Goal: Transaction & Acquisition: Purchase product/service

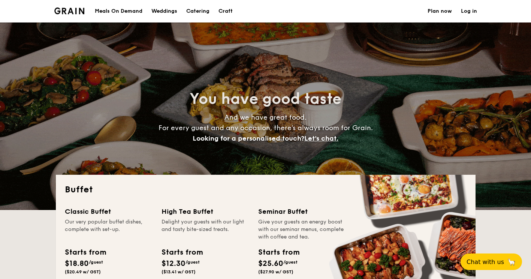
select select
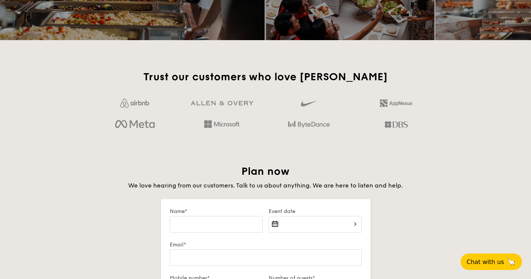
scroll to position [1130, 0]
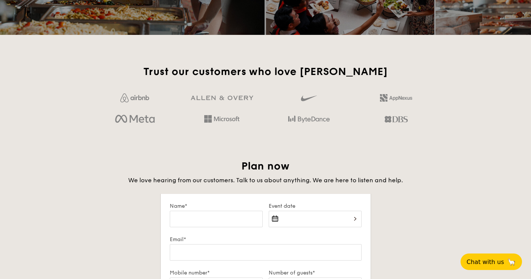
drag, startPoint x: 490, startPoint y: 205, endPoint x: 518, endPoint y: 204, distance: 28.1
click at [228, 224] on input "Name*" at bounding box center [216, 219] width 93 height 16
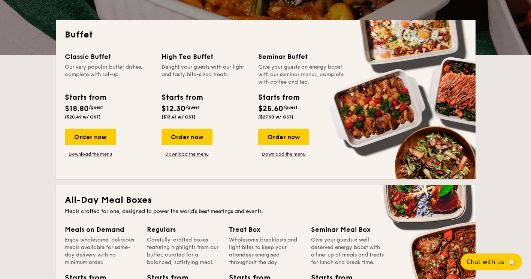
scroll to position [0, 0]
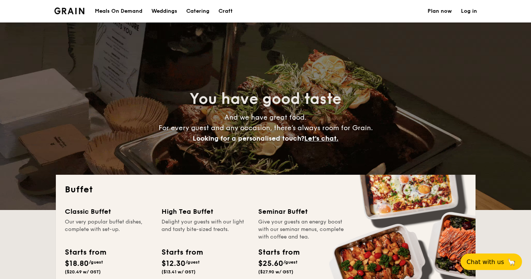
click at [469, 12] on link "Log in" at bounding box center [469, 11] width 16 height 22
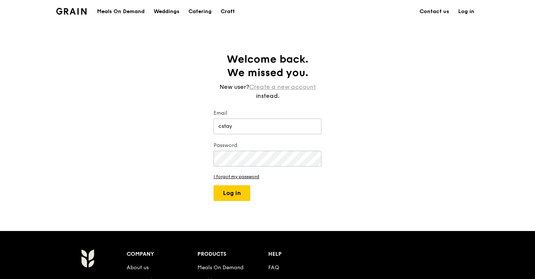
type input "cstay"
click at [308, 87] on link "Create a new account" at bounding box center [282, 86] width 67 height 9
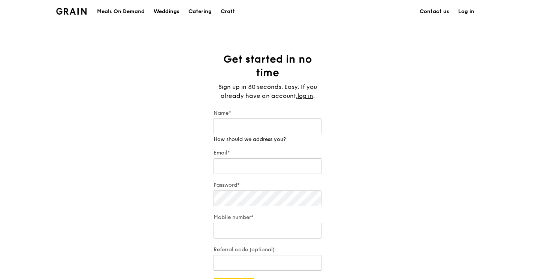
type input "c"
type input "[PERSON_NAME]"
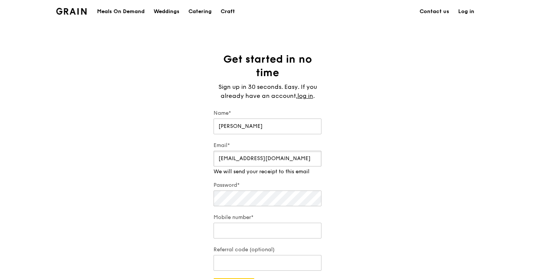
type input "[EMAIL_ADDRESS][DOMAIN_NAME]"
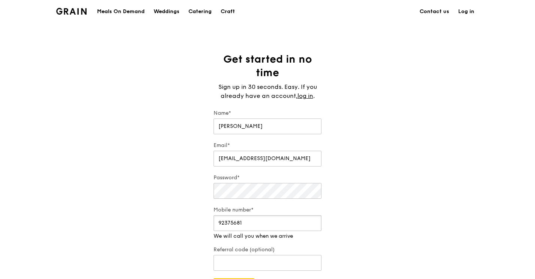
type input "92375681"
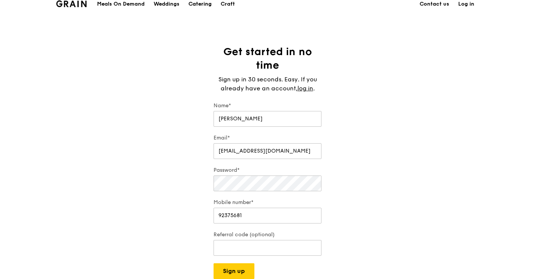
click at [206, 6] on div "Catering" at bounding box center [199, 4] width 23 height 22
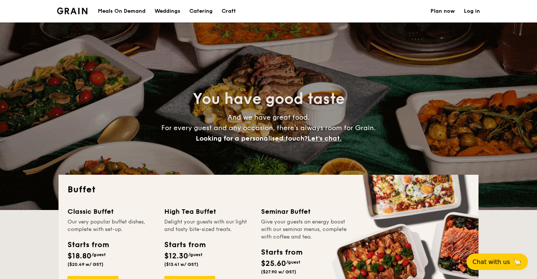
select select
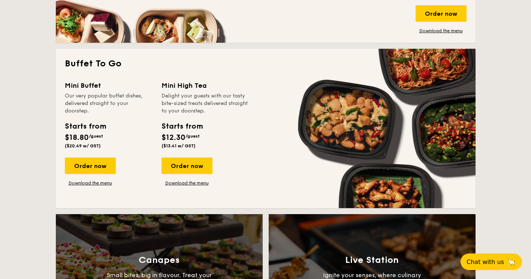
scroll to position [449, 0]
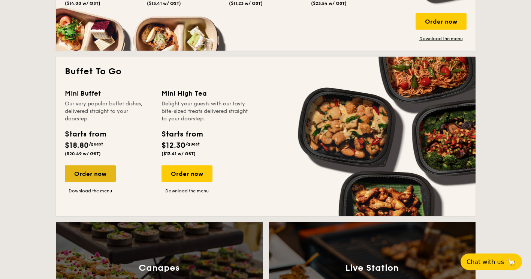
click at [96, 169] on div "Order now" at bounding box center [90, 173] width 51 height 16
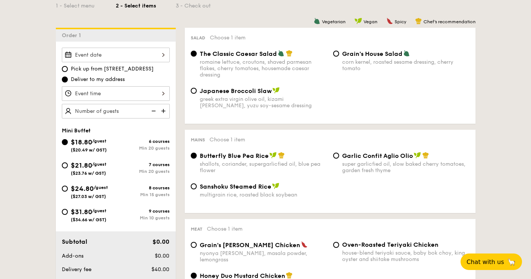
scroll to position [181, 0]
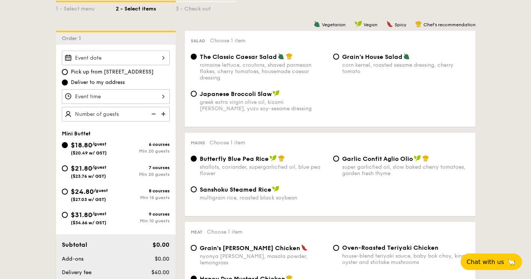
drag, startPoint x: 157, startPoint y: 81, endPoint x: 149, endPoint y: 59, distance: 23.7
click at [149, 59] on div "Pick up from 5 Burn Road #05-01 Deliver to my address" at bounding box center [116, 86] width 108 height 71
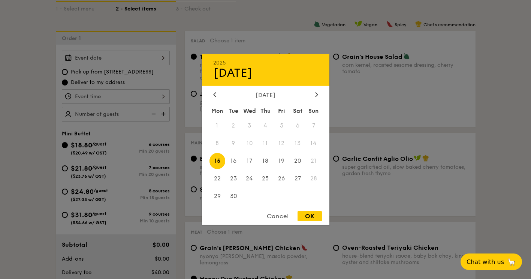
click at [149, 59] on div "2025 Sep 15 September 2025 Mon Tue Wed Thu Fri Sat Sun 1 2 3 4 5 6 7 8 9 10 11 …" at bounding box center [116, 58] width 108 height 15
click at [281, 212] on div "Cancel" at bounding box center [277, 216] width 37 height 10
click at [166, 57] on div "2025 Sep 15 September 2025 Mon Tue Wed Thu Fri Sat Sun 1 2 3 4 5 6 7 8 9 10 11 …" at bounding box center [116, 58] width 108 height 15
click at [216, 91] on div at bounding box center [214, 94] width 7 height 7
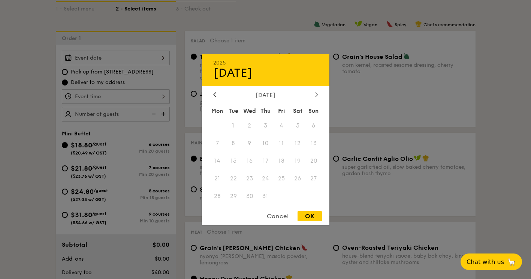
click at [317, 93] on icon at bounding box center [316, 94] width 3 height 5
click at [212, 93] on div at bounding box center [214, 94] width 7 height 7
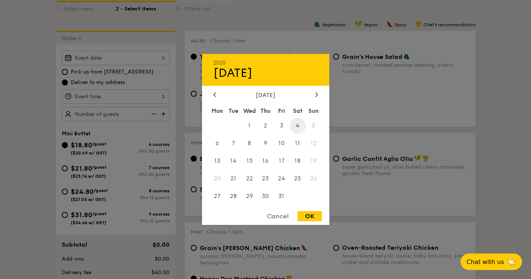
click at [296, 124] on span "4" at bounding box center [298, 126] width 16 height 16
click at [307, 219] on div "OK" at bounding box center [310, 216] width 24 height 10
type input "Oct 04, 2025"
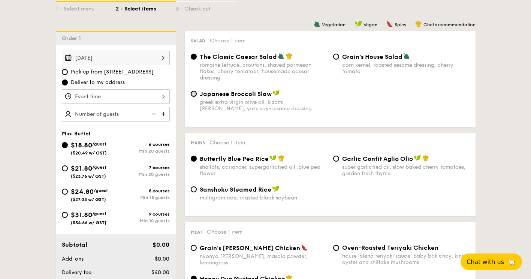
click at [195, 95] on input "Japanese Broccoli Slaw greek extra virgin olive oil, kizami nori, ginger, yuzu …" at bounding box center [194, 94] width 6 height 6
radio input "true"
click at [337, 157] on input "Garlic Confit Aglio Olio super garlicfied oil, slow baked cherry tomatoes, gard…" at bounding box center [336, 158] width 6 height 6
radio input "true"
click at [215, 157] on span "Butterfly Blue Pea Rice" at bounding box center [234, 158] width 69 height 7
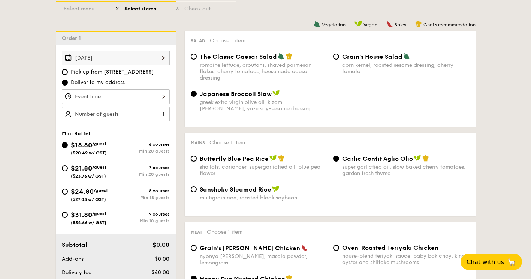
click at [197, 157] on input "Butterfly Blue Pea Rice shallots, coriander, supergarlicfied oil, blue pea flow…" at bounding box center [194, 158] width 6 height 6
radio input "true"
